Goal: Task Accomplishment & Management: Complete application form

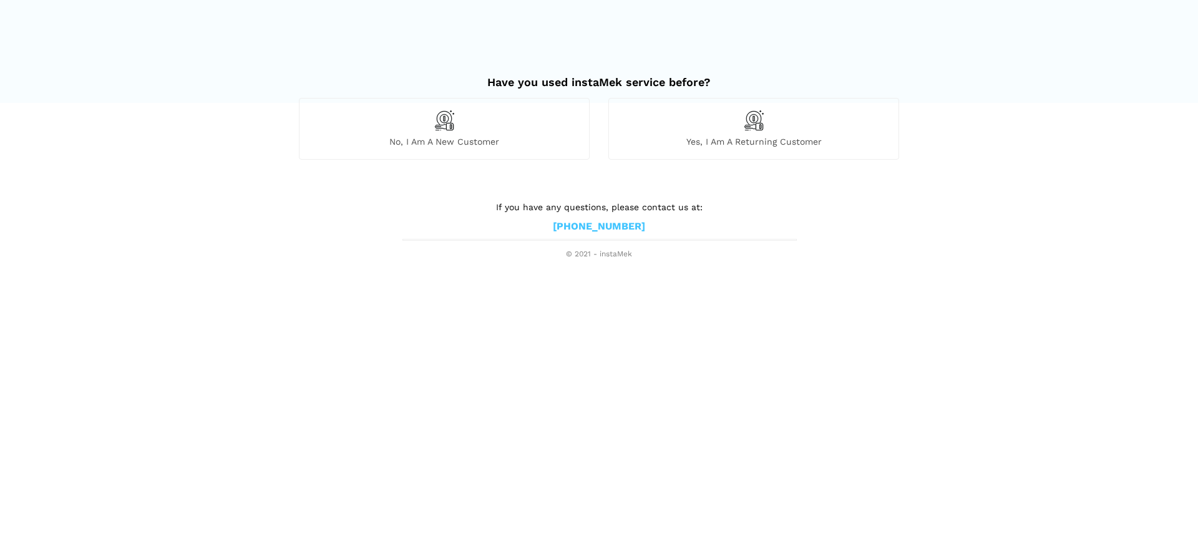
click at [495, 130] on div "No, I am a new customer" at bounding box center [444, 128] width 291 height 61
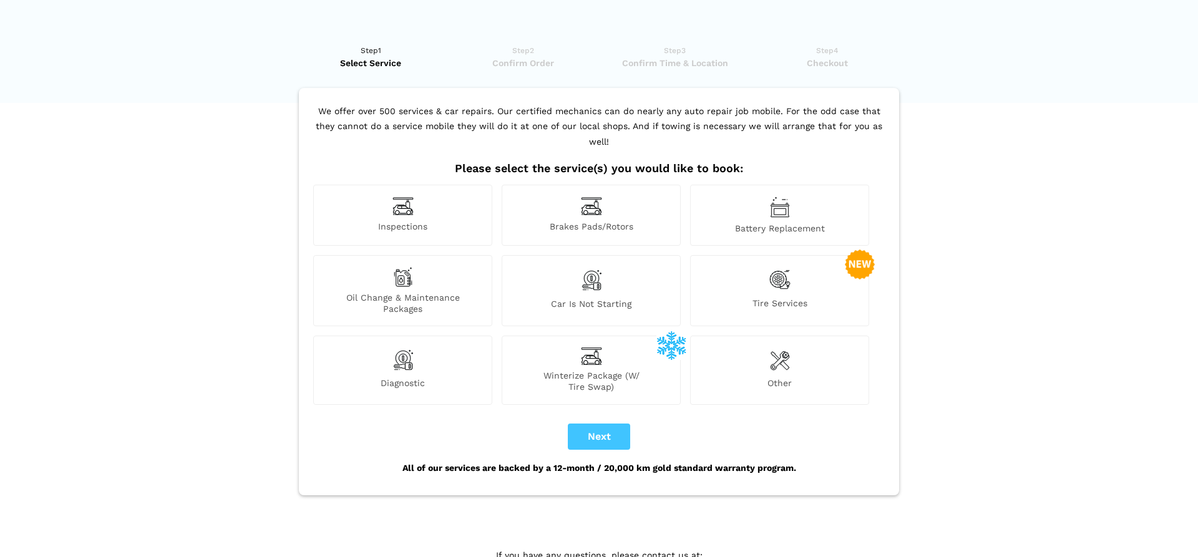
click at [412, 197] on img at bounding box center [402, 206] width 21 height 19
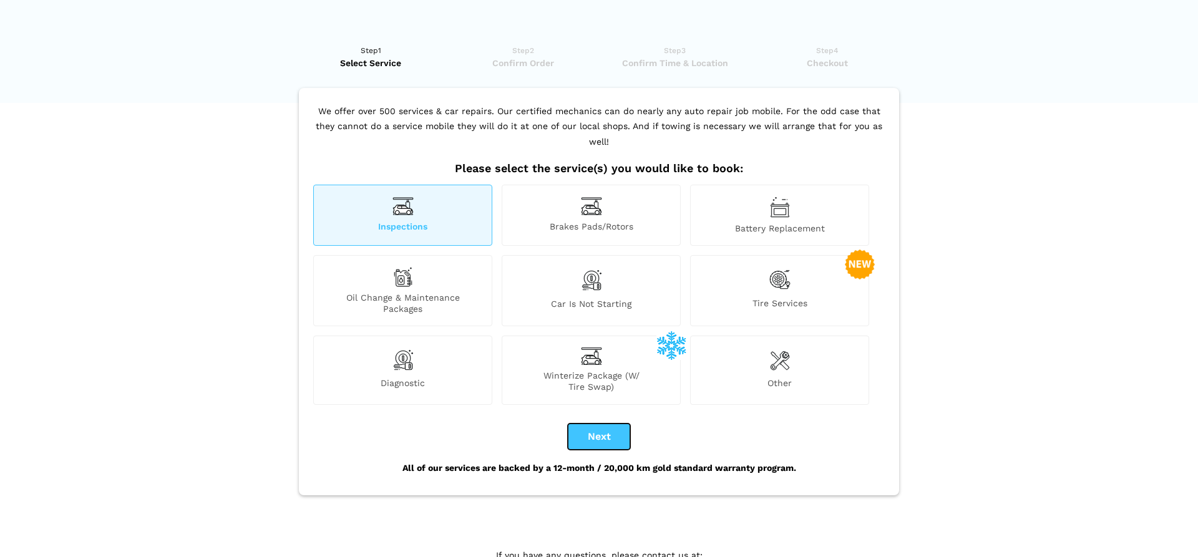
click at [602, 426] on button "Next" at bounding box center [599, 437] width 62 height 26
checkbox input "true"
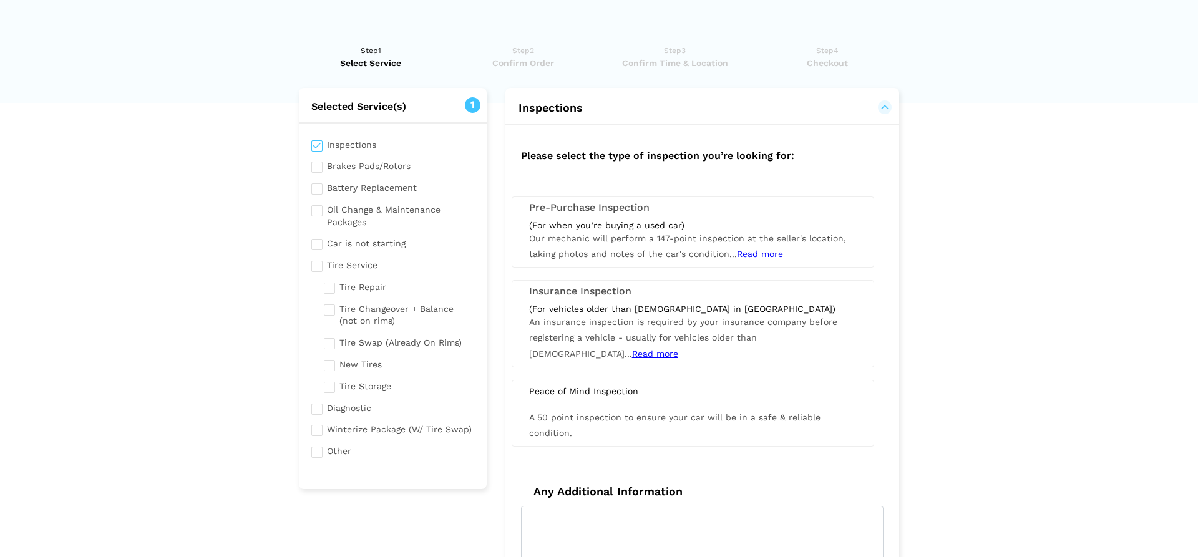
click at [753, 251] on span "Read more" at bounding box center [760, 254] width 46 height 10
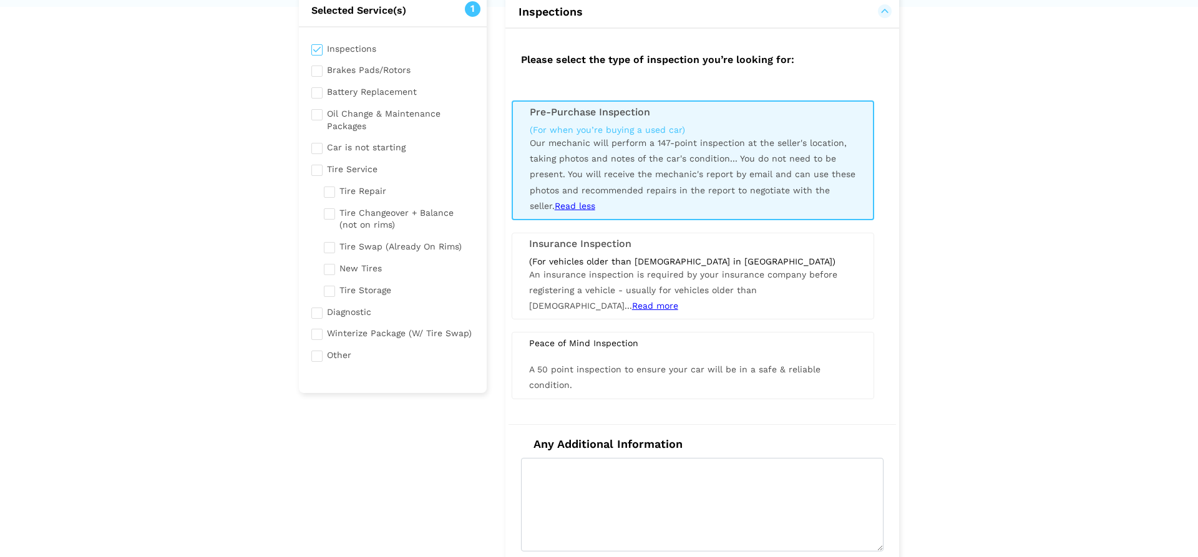
scroll to position [255, 0]
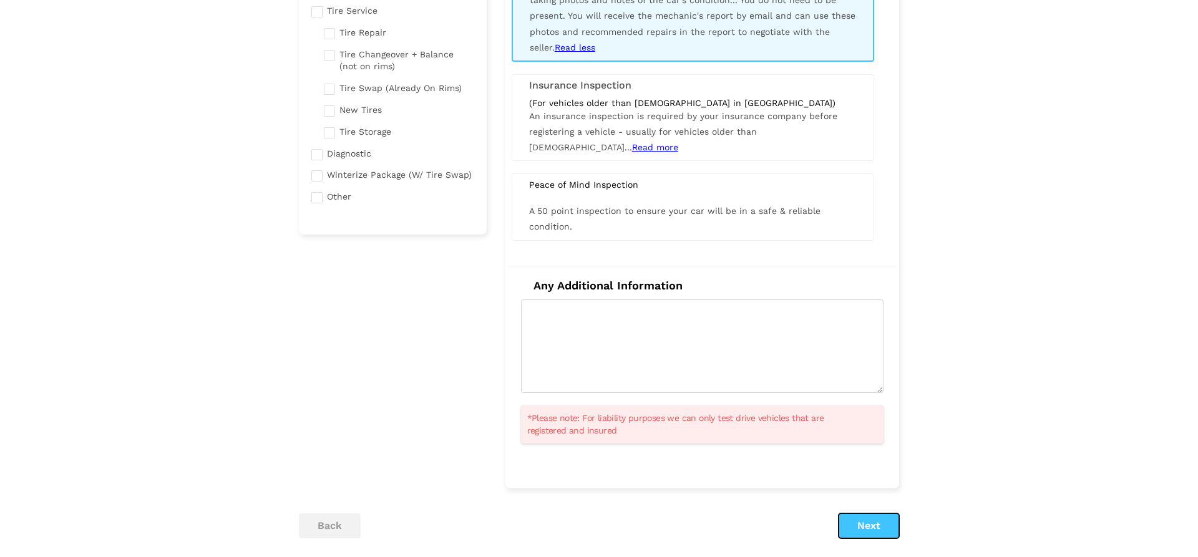
click at [865, 522] on button "Next" at bounding box center [869, 526] width 61 height 25
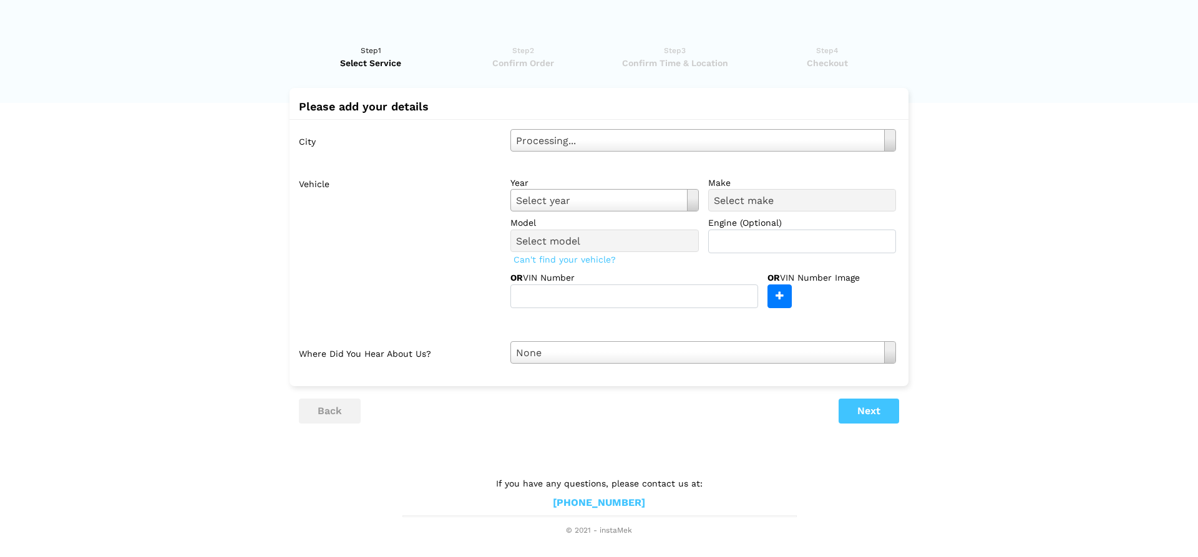
scroll to position [0, 0]
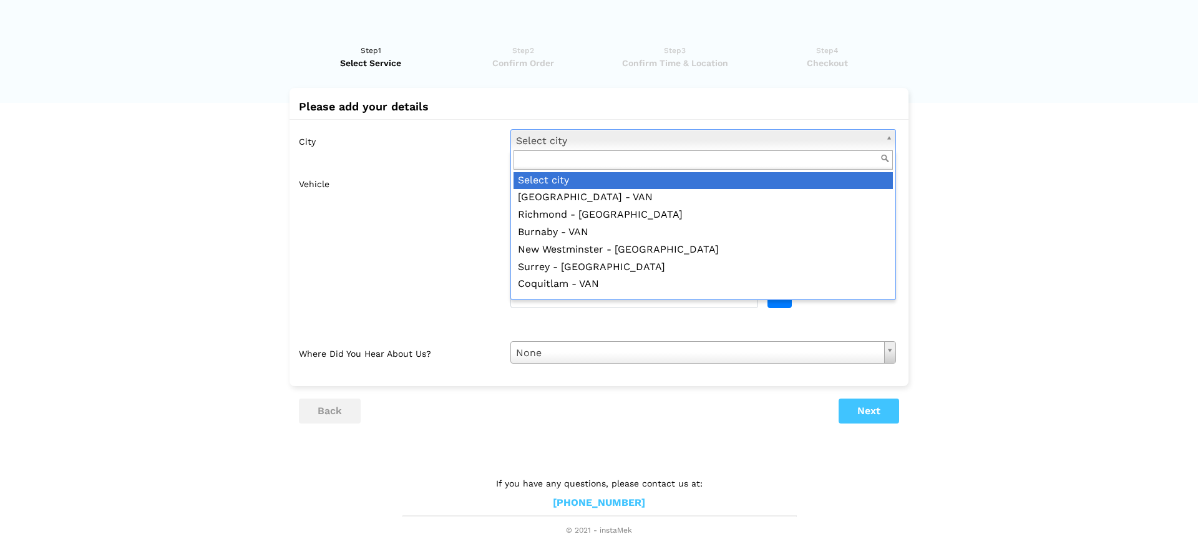
click at [592, 148] on body "Have you used instaMek service before? No, I am a new customer Yes, I am a retu…" at bounding box center [599, 268] width 1198 height 537
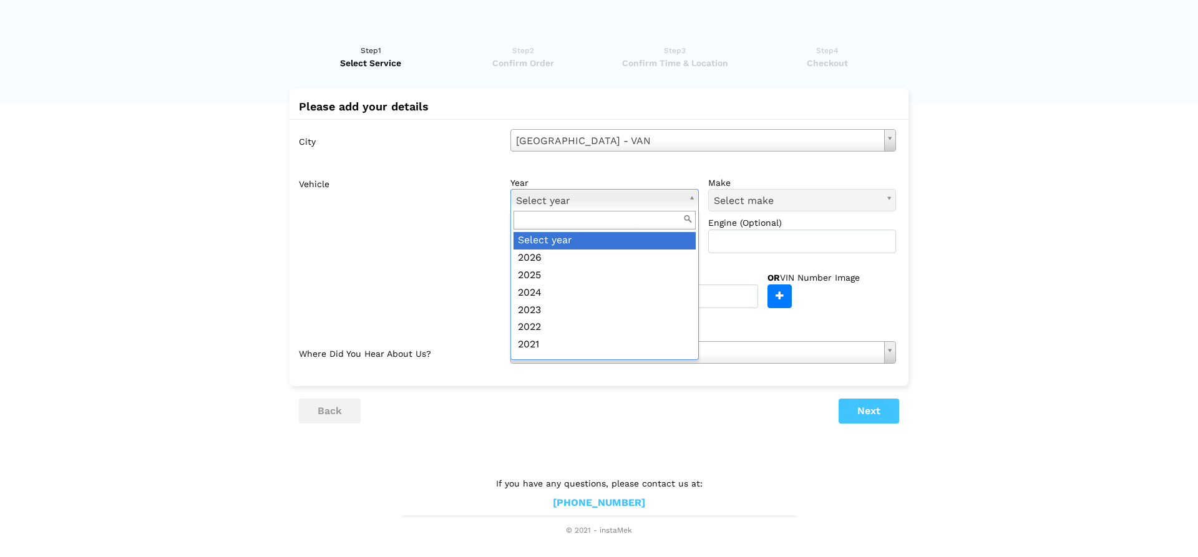
click at [578, 187] on body "Have you used instaMek service before? No, I am a new customer Yes, I am a retu…" at bounding box center [599, 268] width 1198 height 537
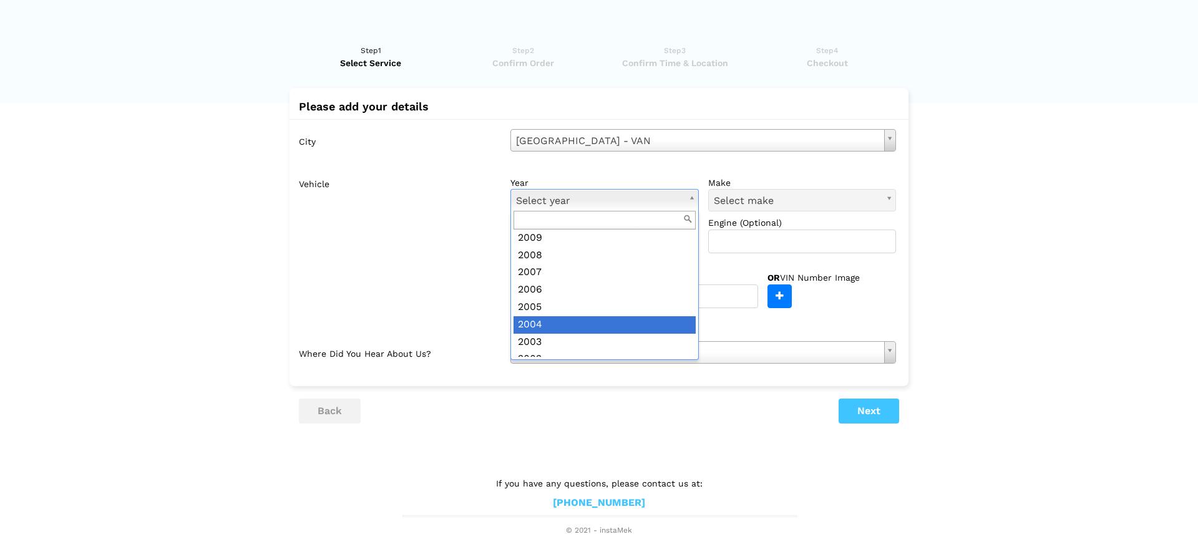
scroll to position [356, 0]
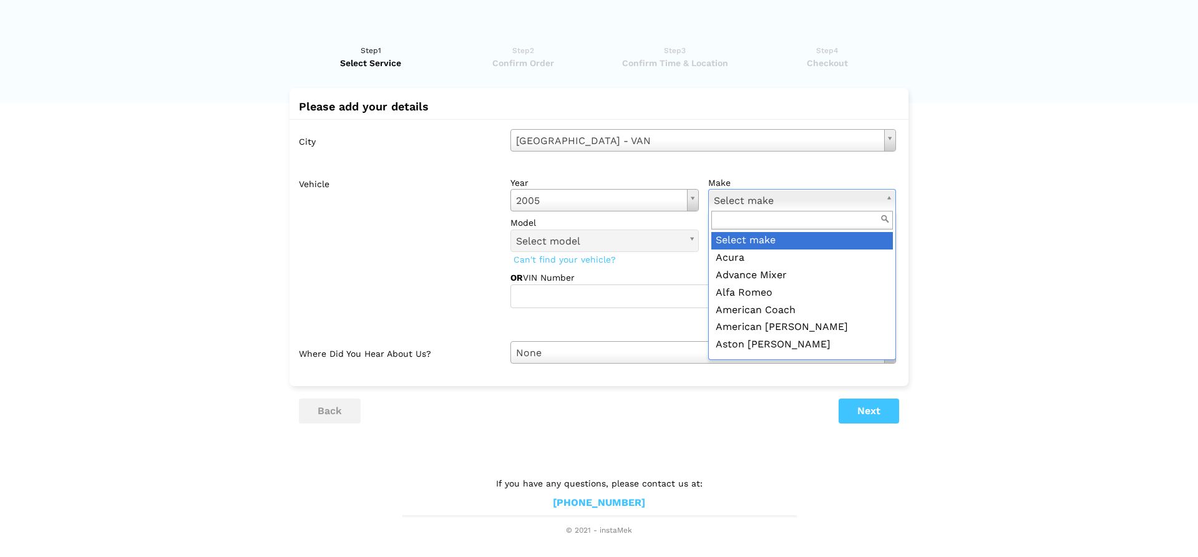
click at [733, 204] on body "Have you used instaMek service before? No, I am a new customer Yes, I am a retu…" at bounding box center [599, 268] width 1198 height 537
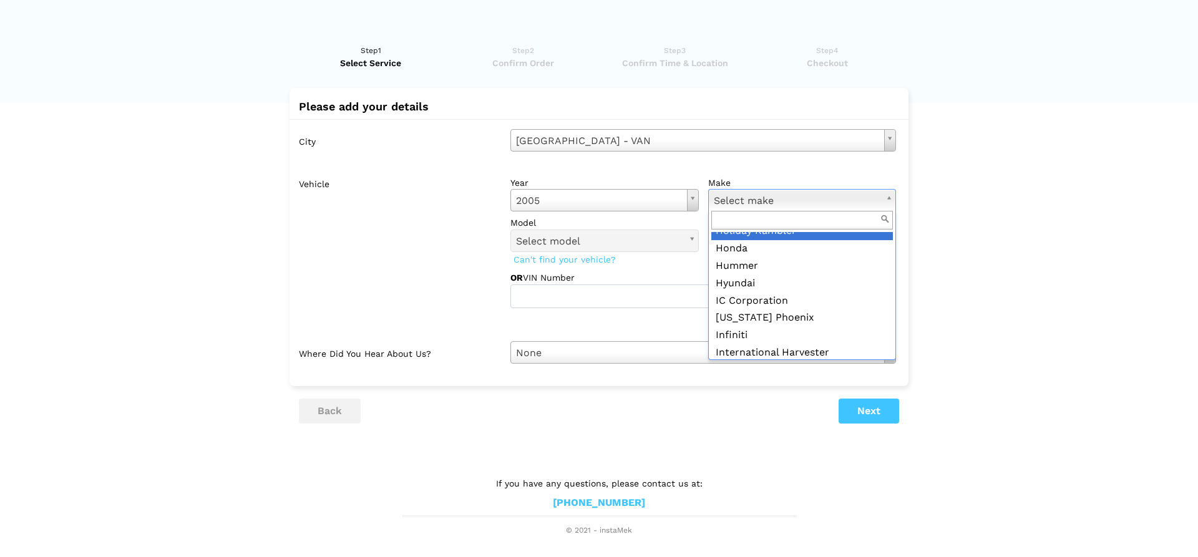
scroll to position [711, 0]
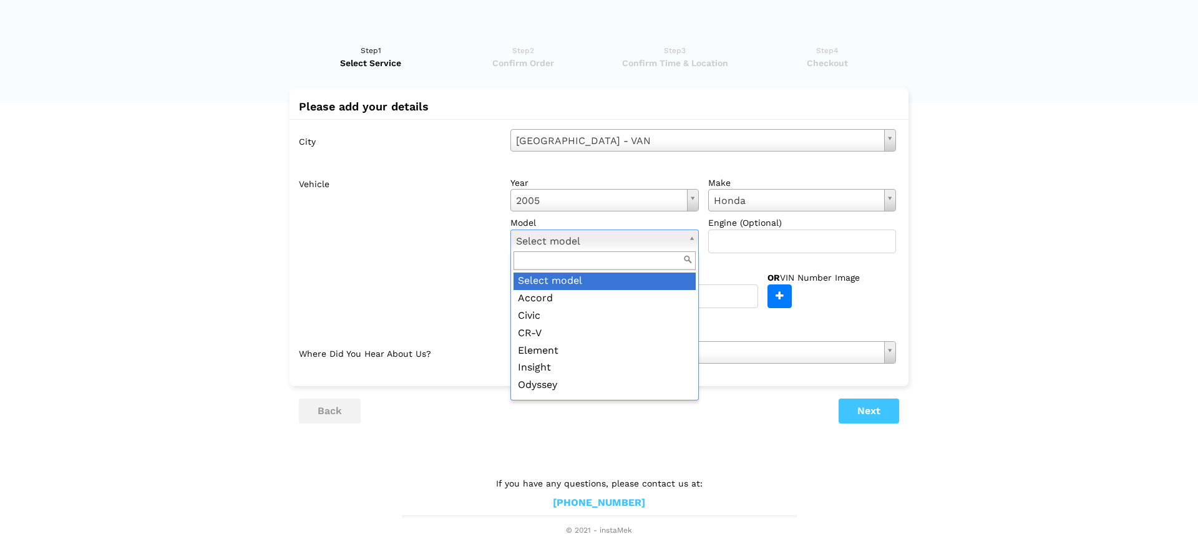
click at [580, 241] on body "Have you used instaMek service before? No, I am a new customer Yes, I am a retu…" at bounding box center [599, 268] width 1198 height 537
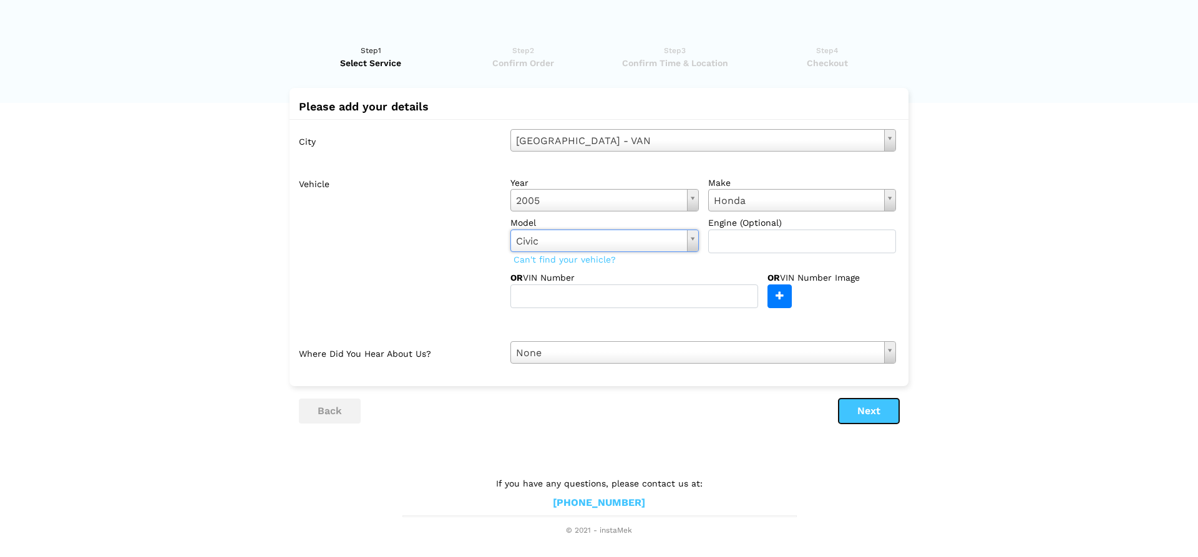
click at [857, 409] on button "Next" at bounding box center [869, 411] width 61 height 25
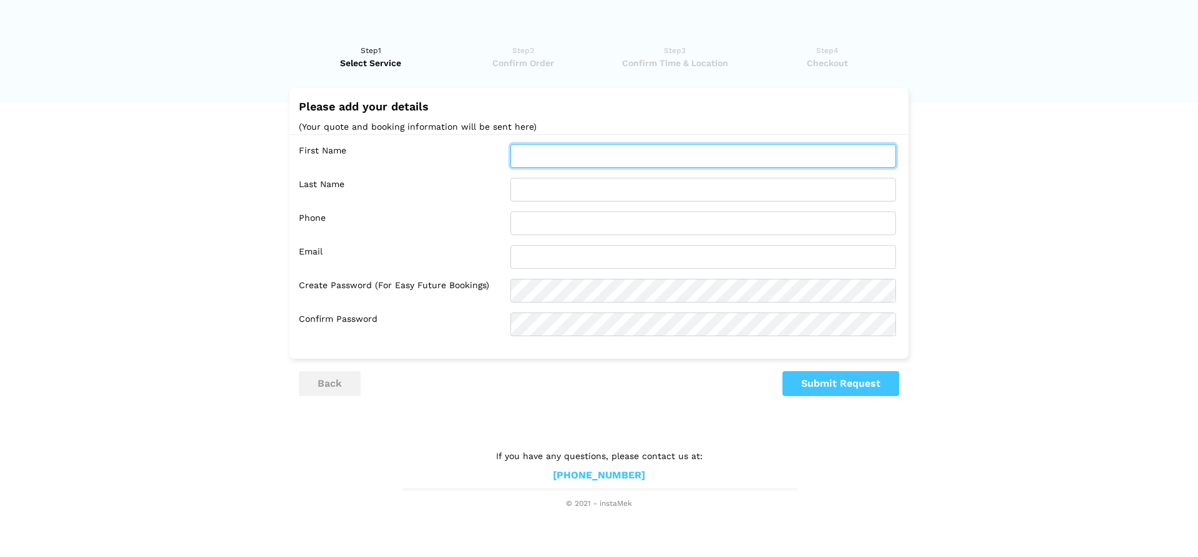
click at [585, 154] on input "text" at bounding box center [703, 156] width 386 height 24
